Goal: Entertainment & Leisure: Consume media (video, audio)

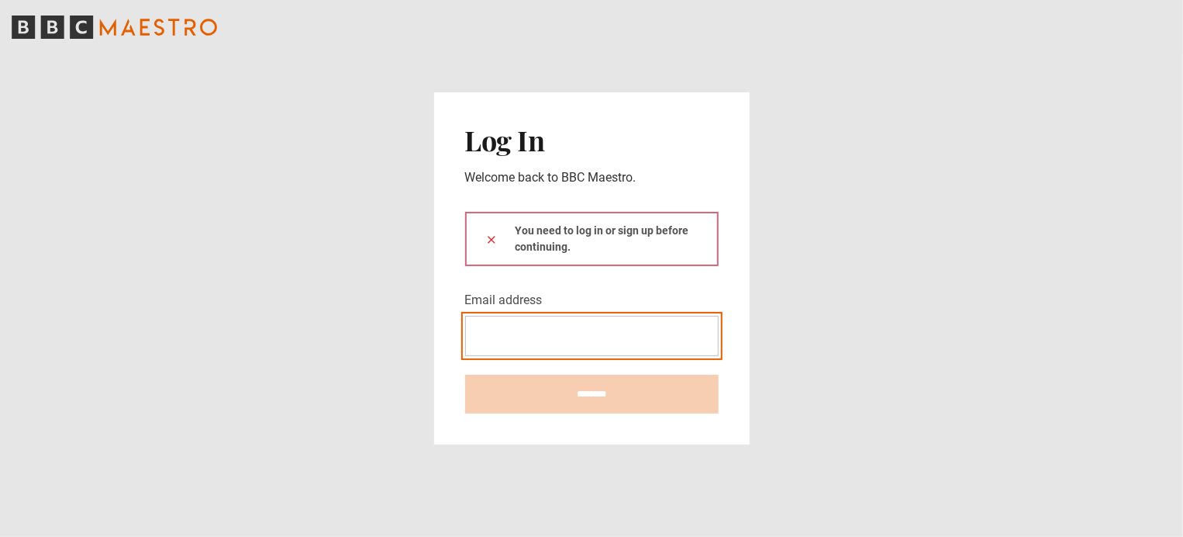
click at [571, 337] on input "Email address" at bounding box center [592, 336] width 254 height 40
type input "**********"
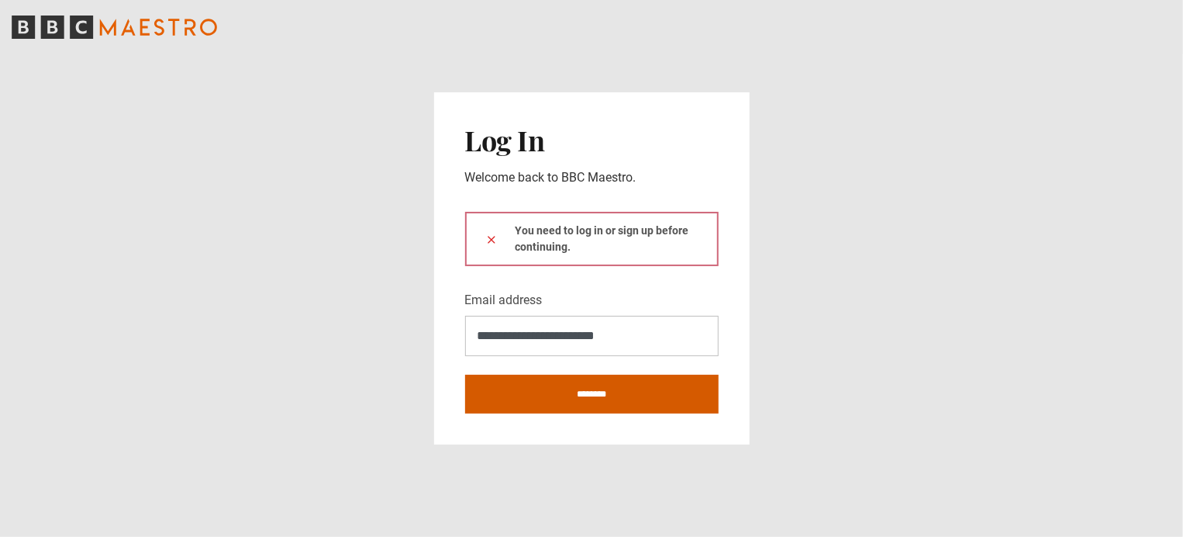
click at [581, 396] on input "********" at bounding box center [592, 394] width 254 height 39
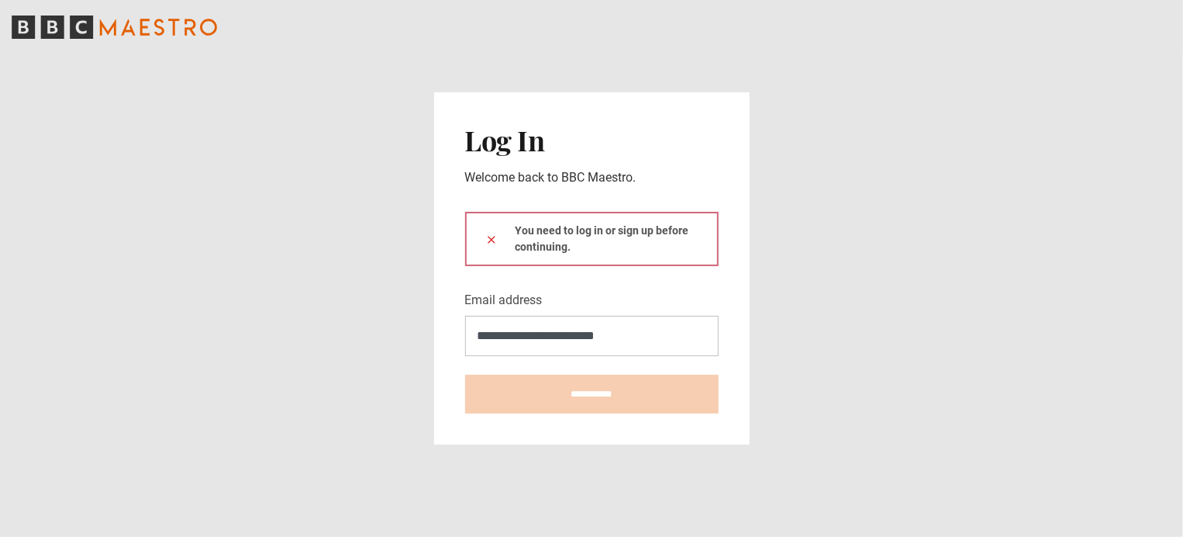
type input "**********"
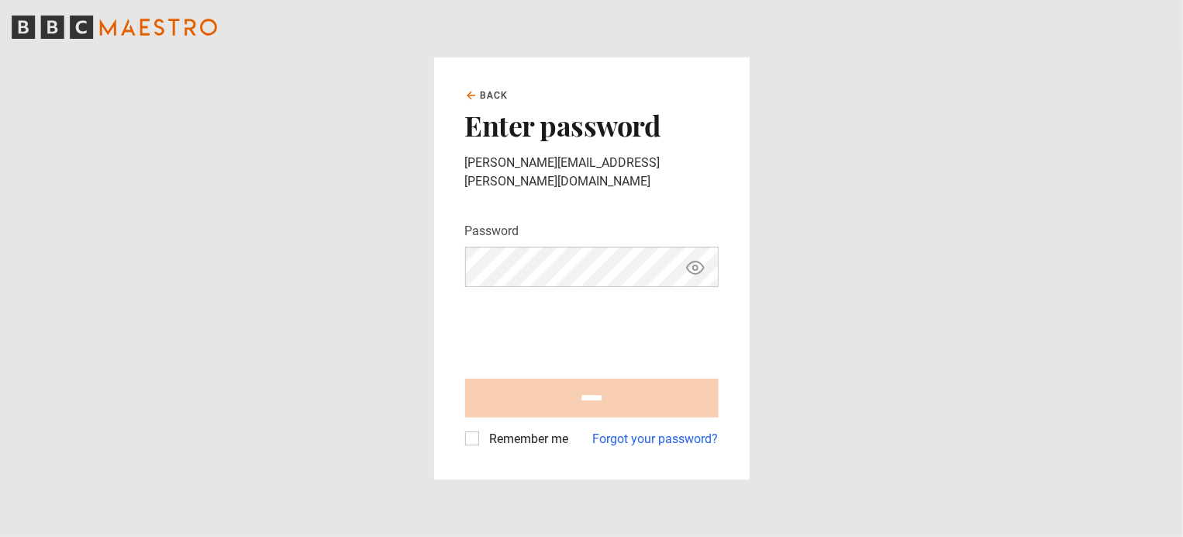
click at [583, 299] on iframe at bounding box center [583, 329] width 236 height 60
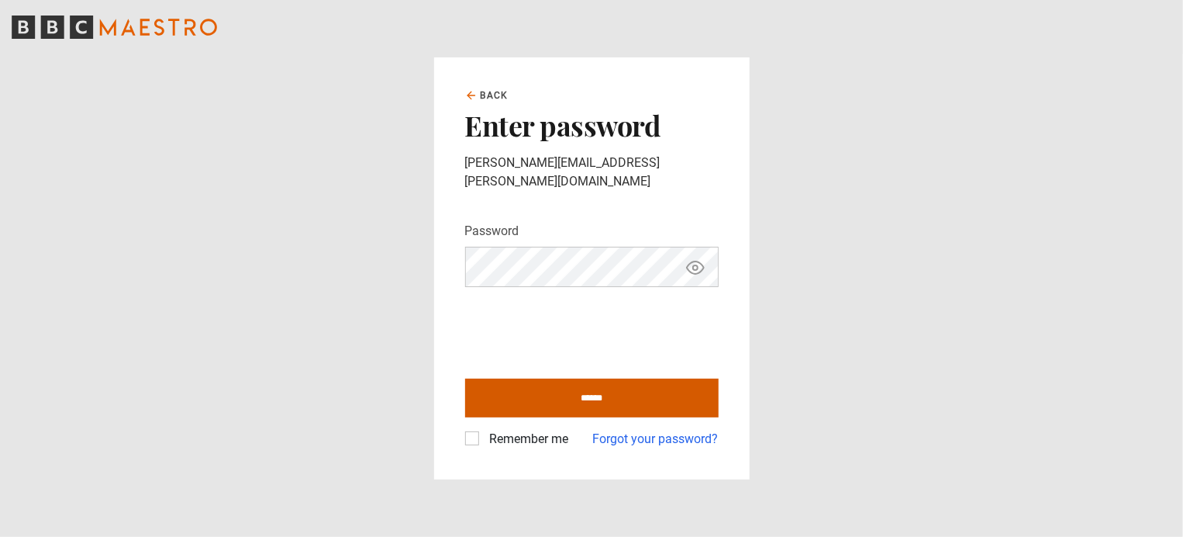
click at [580, 384] on input "******" at bounding box center [592, 397] width 254 height 39
type input "**********"
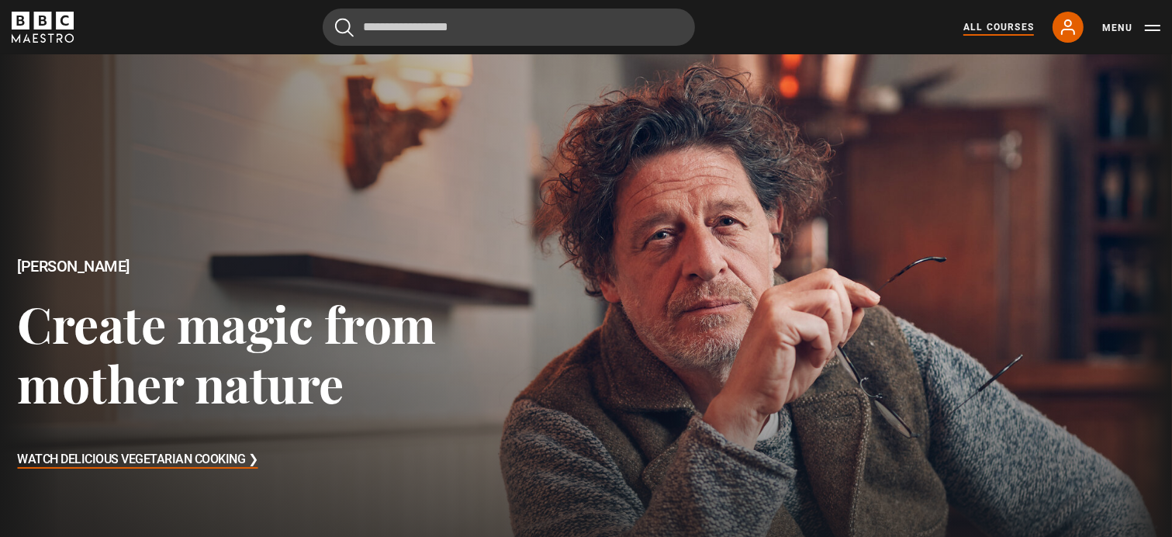
click at [1000, 24] on link "All Courses" at bounding box center [998, 27] width 71 height 14
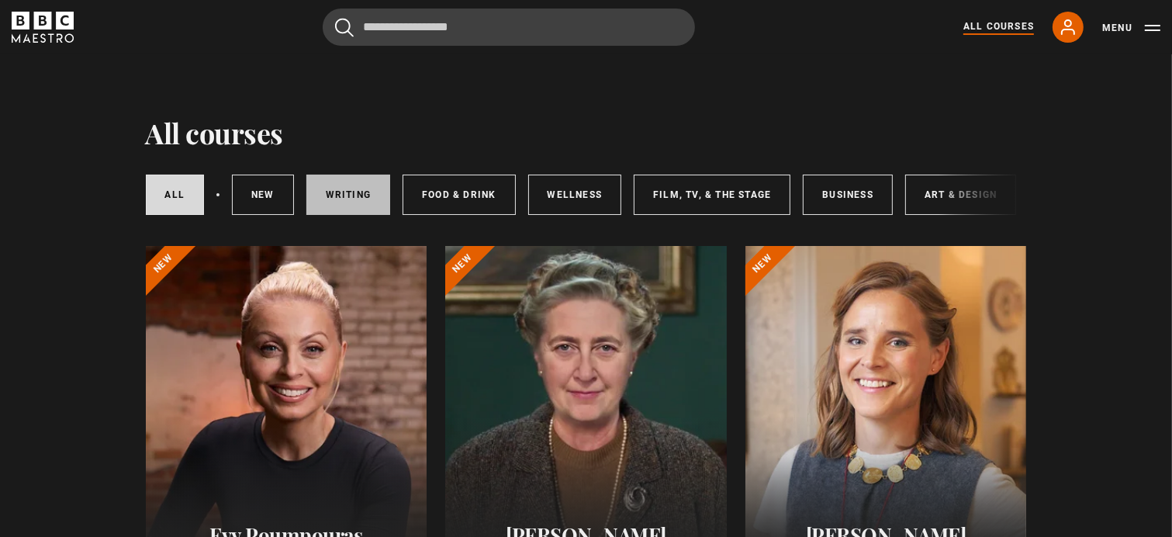
click at [363, 188] on link "Writing" at bounding box center [348, 194] width 84 height 40
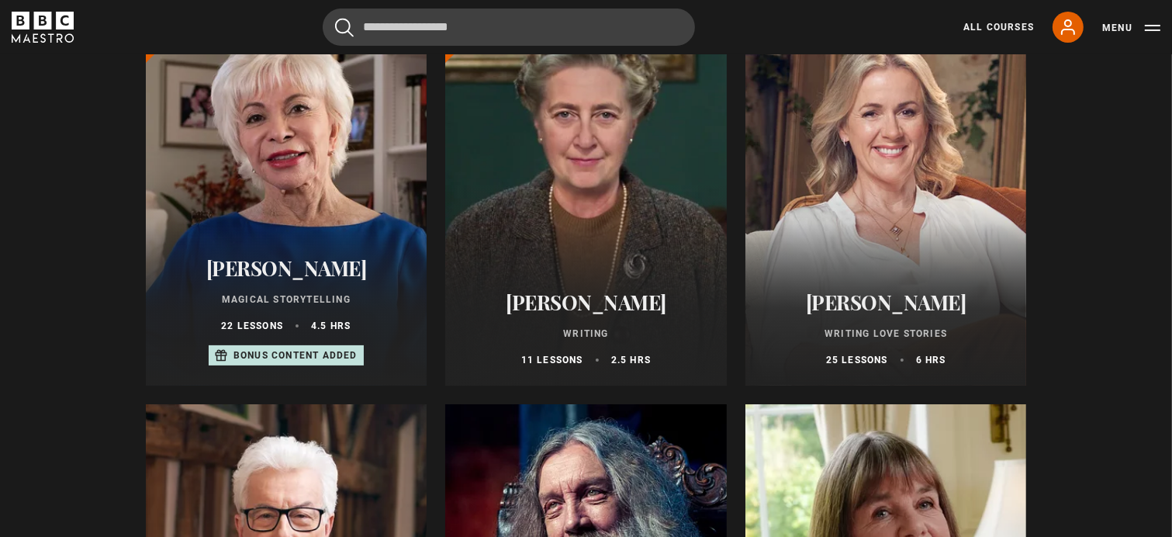
click at [937, 199] on div at bounding box center [886, 199] width 282 height 372
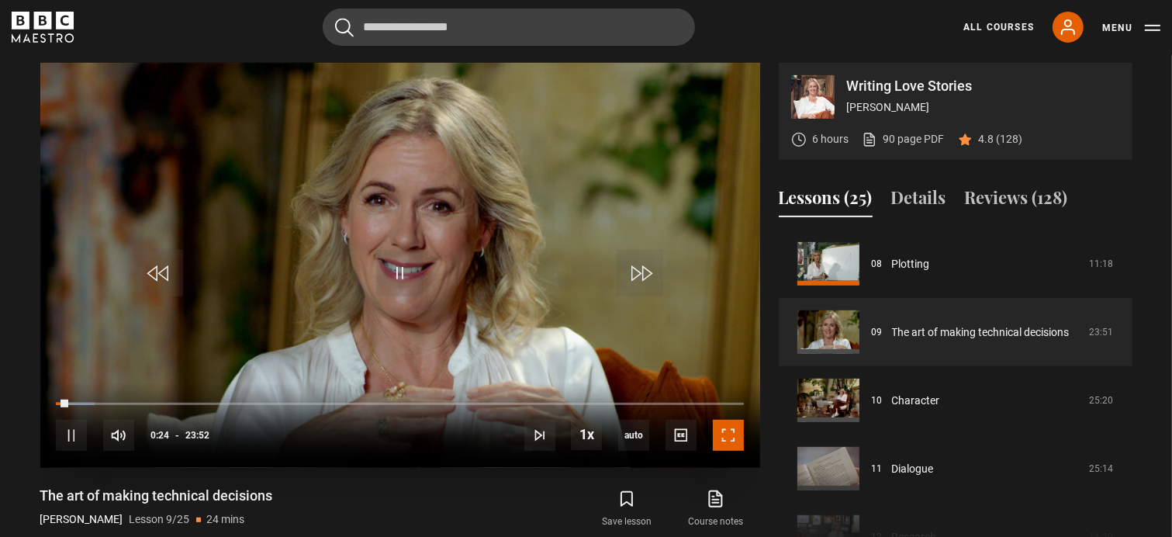
click at [731, 435] on span "Video Player" at bounding box center [728, 435] width 31 height 31
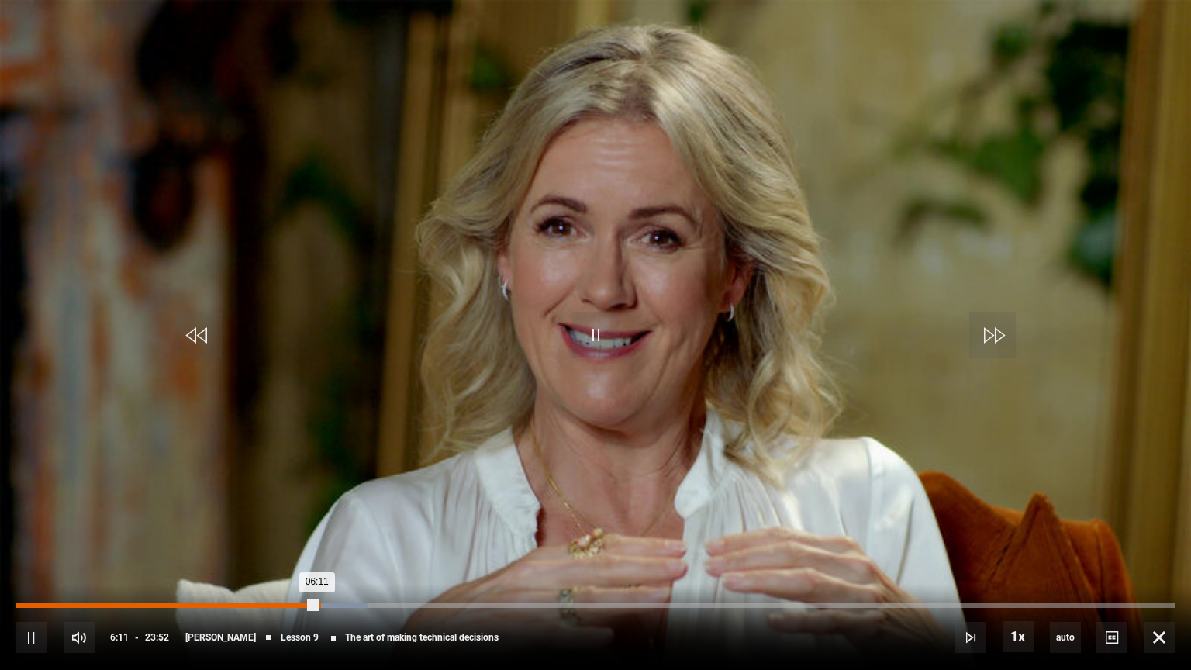
click at [317, 536] on div "06:11" at bounding box center [166, 605] width 301 height 5
click at [506, 536] on div "Loaded : 45.39% 10:04 09:48" at bounding box center [595, 605] width 1159 height 5
click at [526, 536] on div "Loaded : 46.09% 10:26 10:06" at bounding box center [595, 605] width 1159 height 5
click at [541, 536] on div "Loaded : 47.49% 10:47 10:32" at bounding box center [595, 605] width 1159 height 5
click at [552, 536] on div "Loaded : 49.23% 11:03 10:51" at bounding box center [595, 605] width 1159 height 5
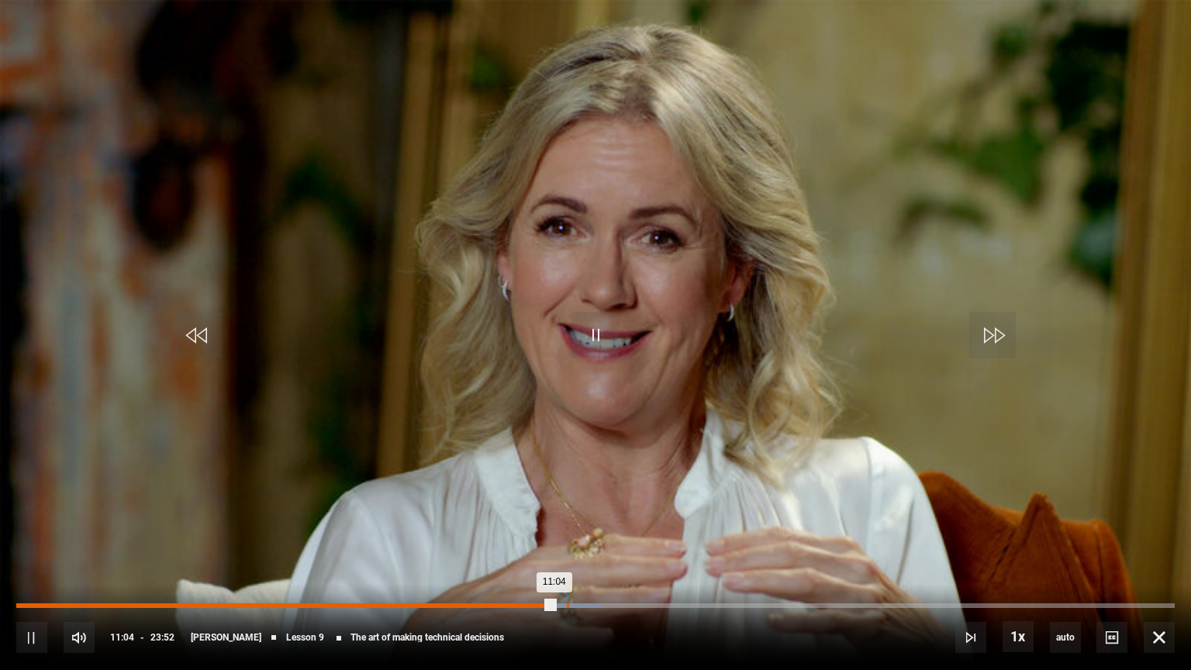
click at [567, 536] on div "Loaded : 50.63% 11:20 11:04" at bounding box center [595, 605] width 1159 height 5
click at [562, 536] on div "11:25" at bounding box center [293, 605] width 555 height 5
click at [658, 536] on div "Loaded : 58.66% 13:15 12:58" at bounding box center [595, 605] width 1159 height 5
click at [673, 536] on div "Loaded : 59.36% 13:31 13:15" at bounding box center [595, 605] width 1159 height 5
click at [682, 536] on div "Loaded : 60.06% 13:43 13:33" at bounding box center [595, 605] width 1159 height 5
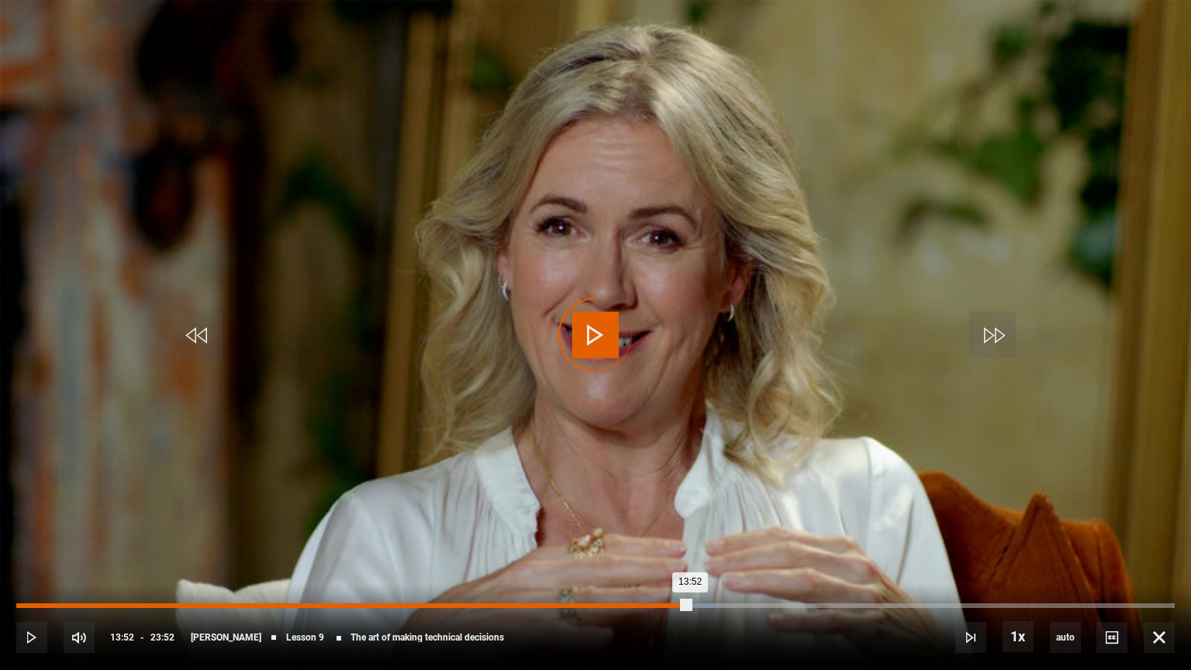
click at [689, 536] on div "Loaded : 60.41% 13:52 13:52" at bounding box center [595, 605] width 1159 height 5
click at [700, 536] on div "14:05" at bounding box center [701, 605] width 2 height 5
click at [708, 536] on div "Loaded : 61.80% 14:15 14:15" at bounding box center [595, 605] width 1159 height 5
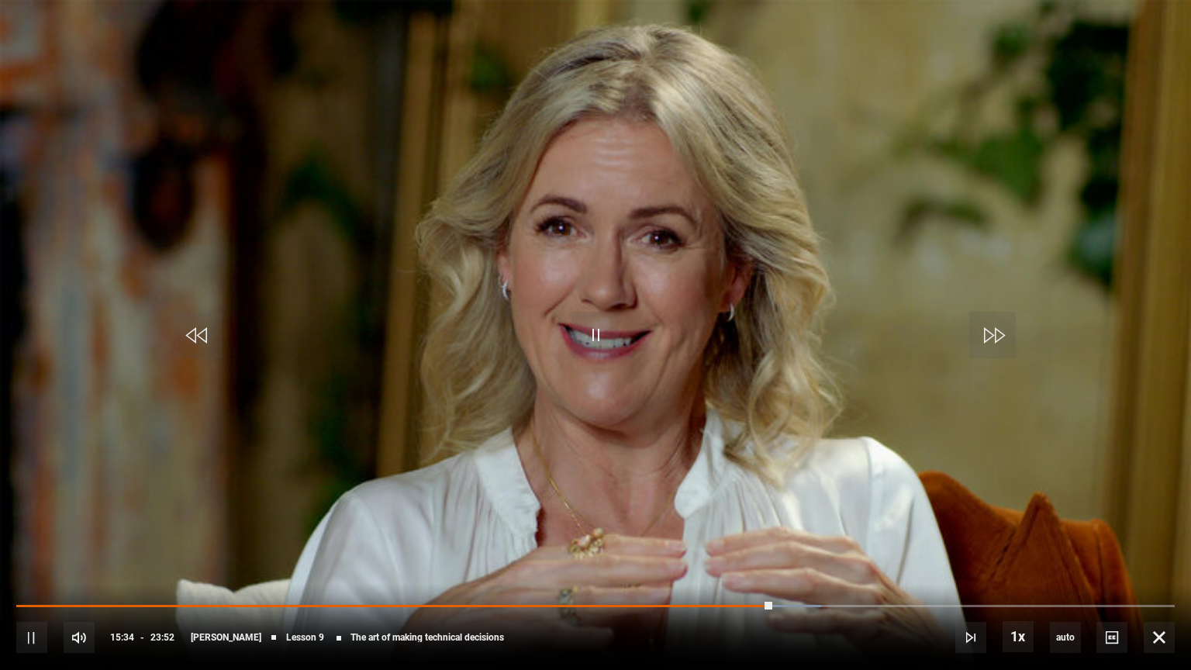
click at [789, 536] on div "10s Skip Back 10 seconds Pause 10s Skip Forward 10 seconds Loaded : 69.48% 16:0…" at bounding box center [595, 627] width 1191 height 86
click at [807, 536] on div "10s Skip Back 10 seconds Pause 10s Skip Forward 10 seconds Loaded : 69.48% 16:0…" at bounding box center [595, 627] width 1191 height 86
drag, startPoint x: 772, startPoint y: 602, endPoint x: 802, endPoint y: 602, distance: 30.2
click at [802, 536] on div "10s Skip Back 10 seconds Play 10s Skip Forward 10 seconds Loaded : 69.83% 15:37…" at bounding box center [595, 627] width 1191 height 86
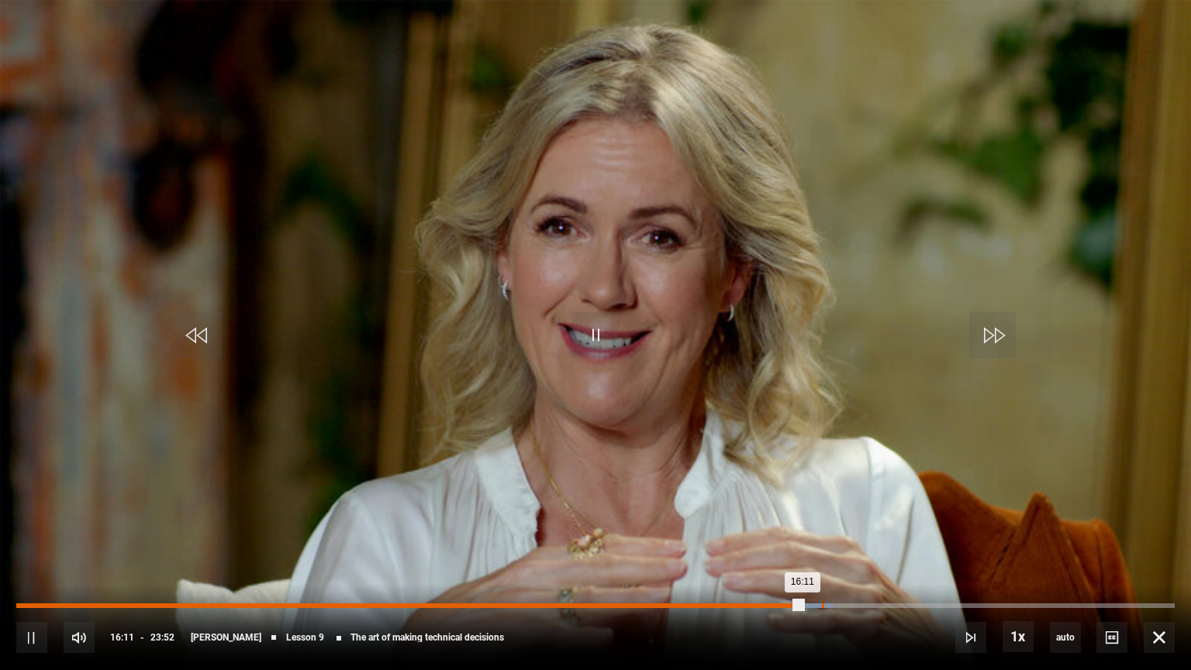
click at [822, 536] on div "16:35" at bounding box center [823, 605] width 2 height 5
click at [794, 536] on div "16:39" at bounding box center [420, 605] width 809 height 5
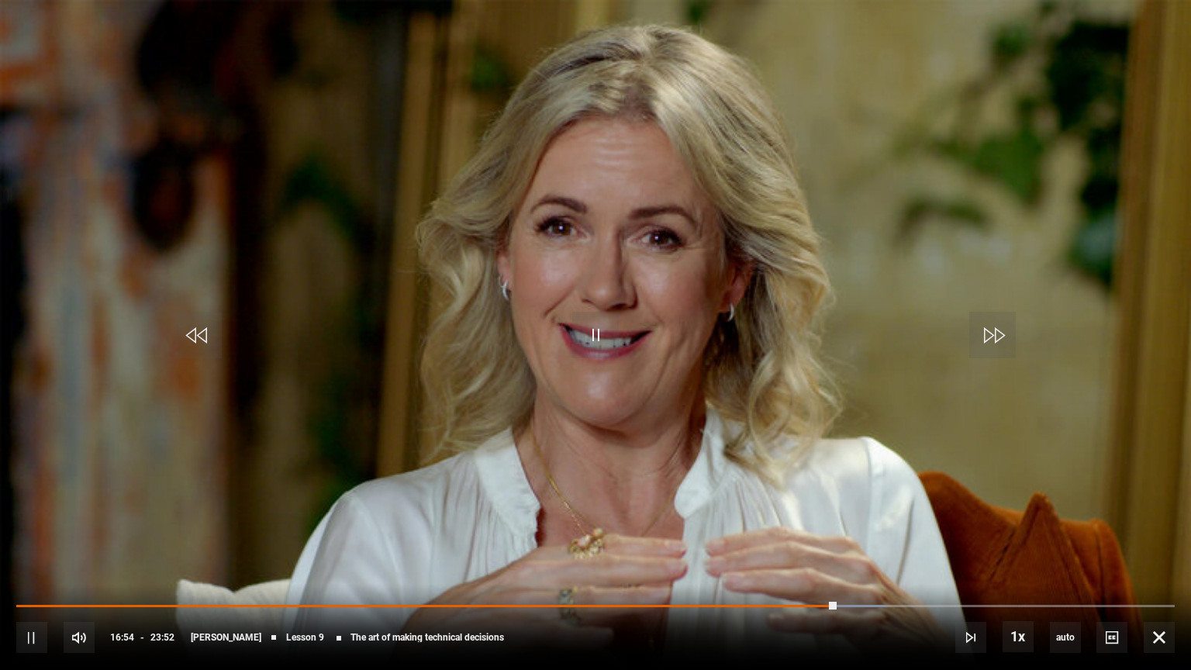
click at [844, 536] on div "10s Skip Back 10 seconds Pause 10s Skip Forward 10 seconds Loaded : 75.07% 16:5…" at bounding box center [595, 627] width 1191 height 86
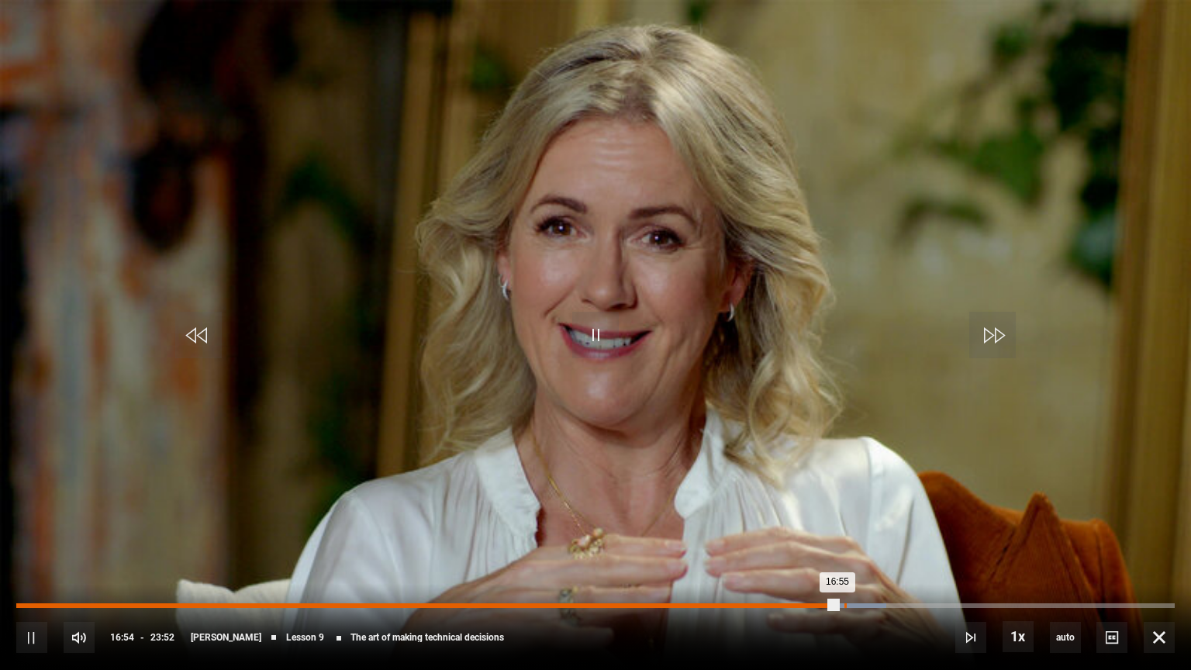
click at [844, 536] on div "Loaded : 75.07% 17:03 16:55" at bounding box center [595, 605] width 1159 height 5
click at [866, 536] on div "17:28" at bounding box center [866, 605] width 2 height 5
click at [879, 536] on div "Loaded : 76.82% 17:46 17:30" at bounding box center [595, 605] width 1159 height 5
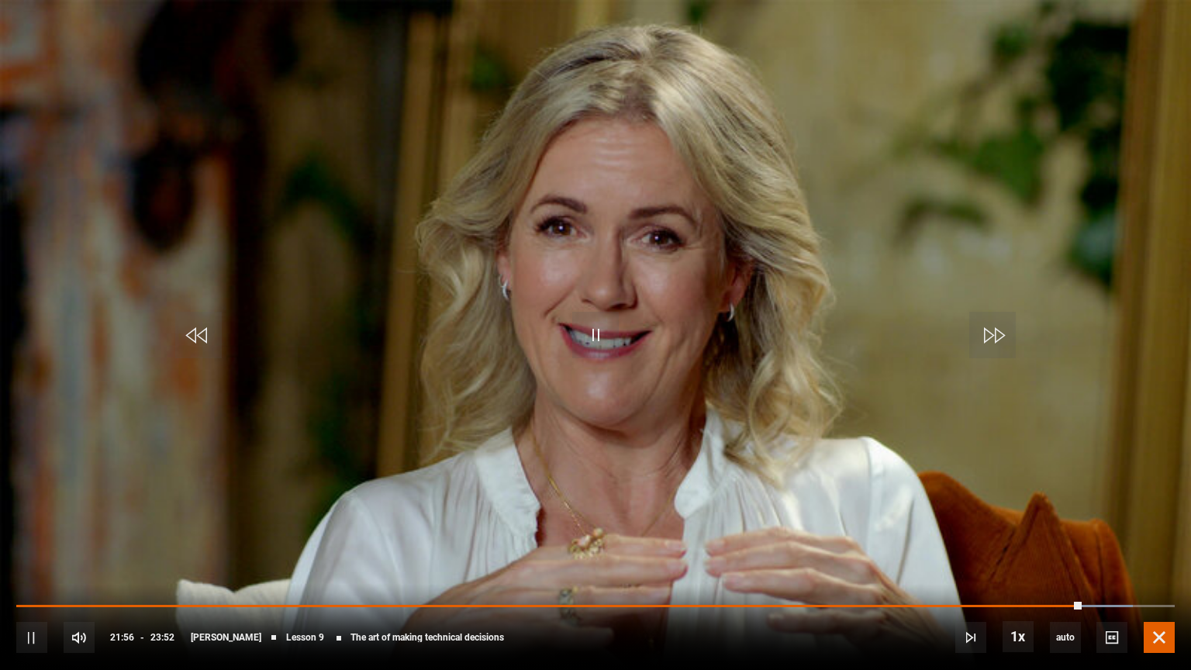
click at [1157, 536] on span "Video Player" at bounding box center [1159, 637] width 31 height 31
